Goal: Check status: Check status

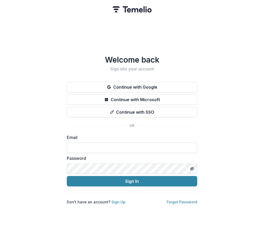
click at [99, 150] on input at bounding box center [132, 147] width 130 height 10
type input "**********"
click at [104, 159] on div "Password" at bounding box center [132, 164] width 130 height 19
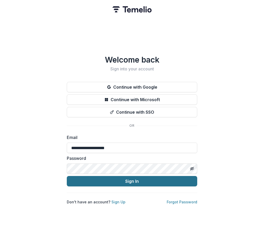
click at [113, 178] on button "Sign In" at bounding box center [132, 181] width 130 height 10
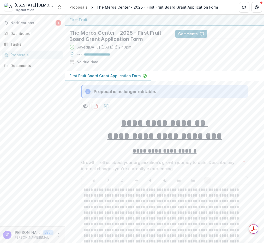
click at [24, 18] on div "Notifications 1 Dashboard Tasks Proposals Documents" at bounding box center [32, 121] width 65 height 212
click at [24, 21] on span "Notifications" at bounding box center [32, 23] width 45 height 4
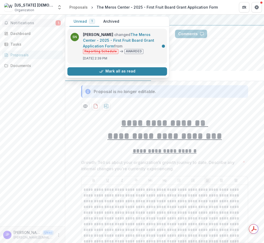
click at [129, 48] on link "The Meros Center - 2025 - First Fruit Board Grant Application Form" at bounding box center [118, 40] width 71 height 16
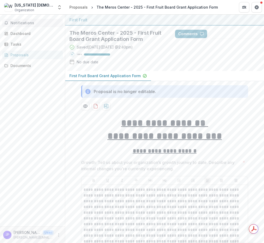
click at [30, 25] on span "Notifications" at bounding box center [35, 23] width 50 height 4
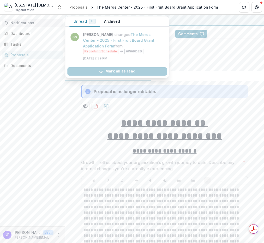
click at [30, 25] on span "Notifications" at bounding box center [35, 23] width 50 height 4
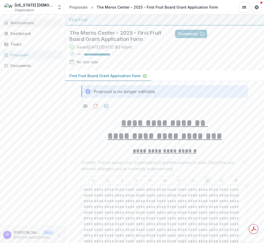
click at [30, 25] on span "Notifications" at bounding box center [35, 23] width 50 height 4
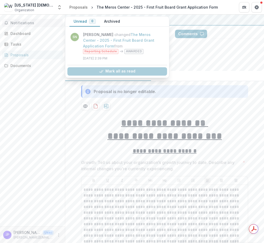
click at [78, 20] on button "Unread 0" at bounding box center [84, 21] width 30 height 10
click at [113, 41] on link "The Meros Center - 2025 - First Fruit Board Grant Application Form" at bounding box center [118, 40] width 71 height 16
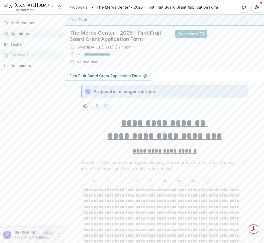
click at [19, 33] on div "Dashboard" at bounding box center [34, 33] width 48 height 5
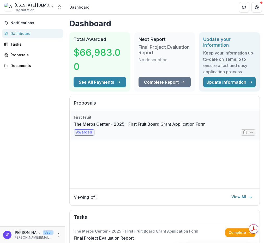
click at [117, 123] on link "The Meros Center - 2025 - First Fruit Board Grant Application Form" at bounding box center [140, 124] width 132 height 6
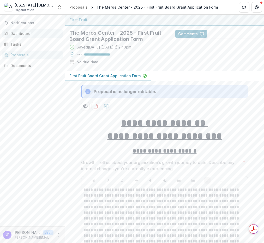
click at [29, 34] on div "Dashboard" at bounding box center [34, 33] width 48 height 5
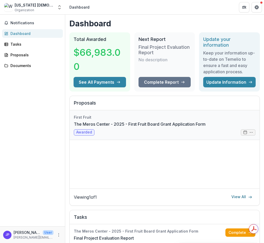
click at [205, 127] on link "The Meros Center - 2025 - First Fruit Board Grant Application Form" at bounding box center [140, 124] width 132 height 6
